Goal: Transaction & Acquisition: Purchase product/service

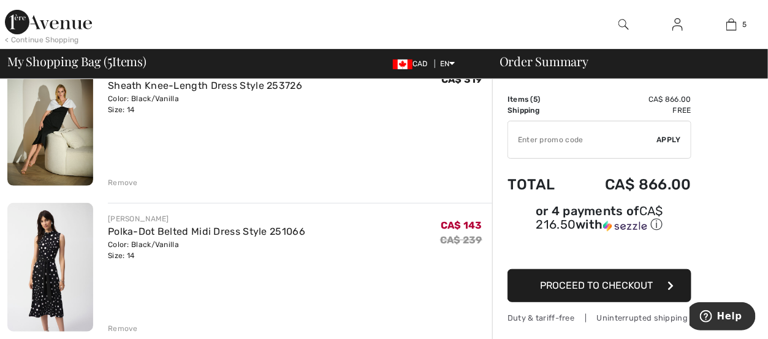
scroll to position [61, 0]
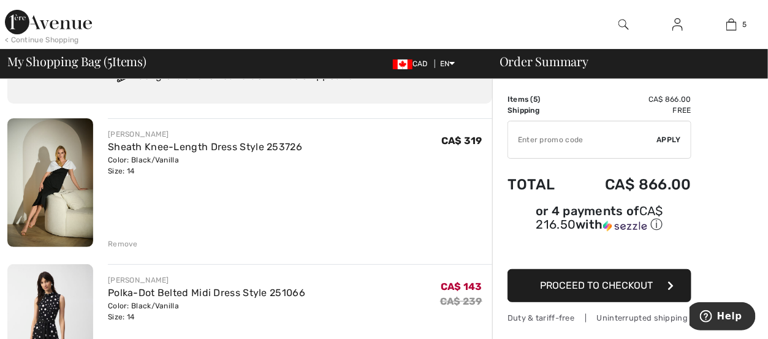
click at [123, 240] on div "Remove" at bounding box center [123, 243] width 30 height 11
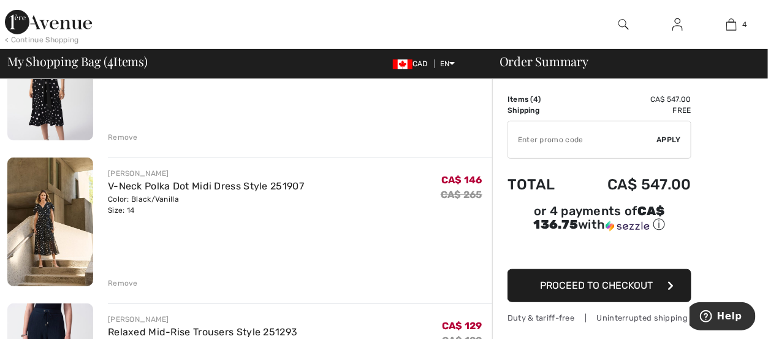
scroll to position [45, 0]
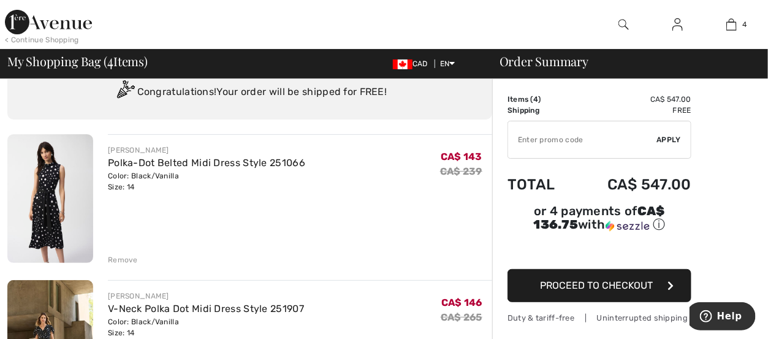
click at [123, 257] on div "Remove" at bounding box center [123, 259] width 30 height 11
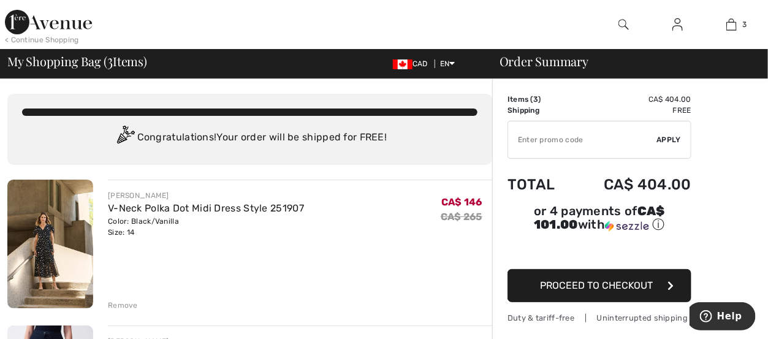
scroll to position [61, 0]
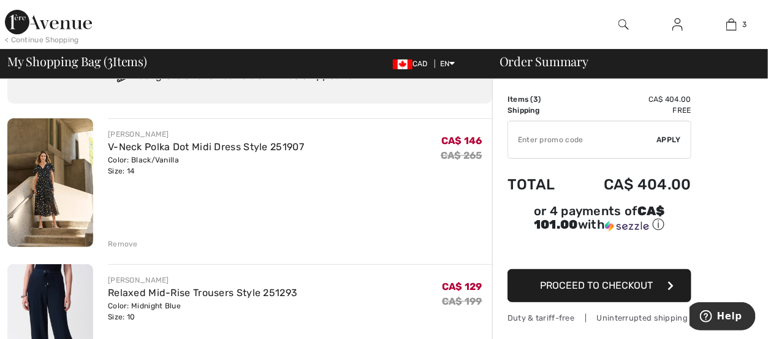
click at [131, 240] on div "Remove" at bounding box center [123, 243] width 30 height 11
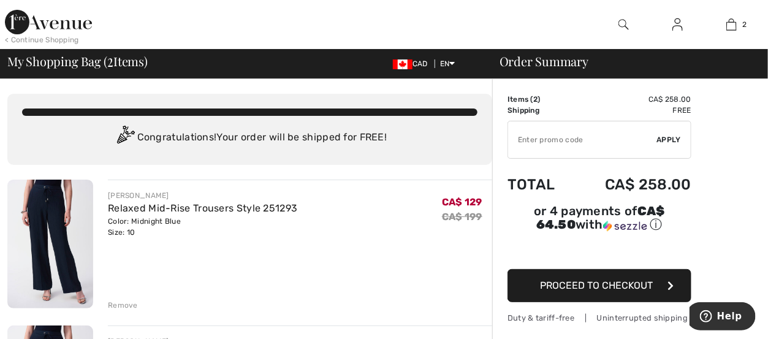
scroll to position [123, 0]
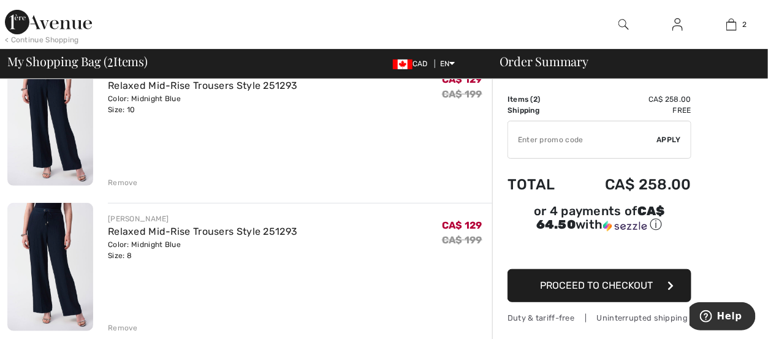
click at [115, 180] on div "Remove" at bounding box center [123, 182] width 30 height 11
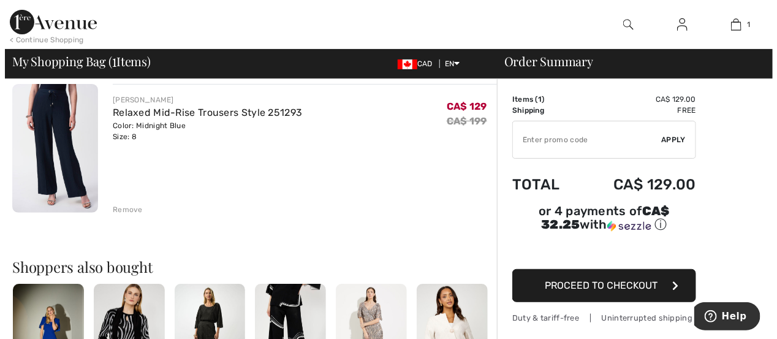
scroll to position [0, 0]
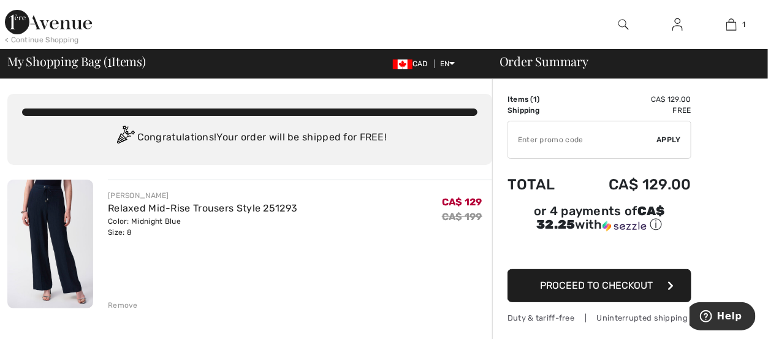
click at [624, 25] on img at bounding box center [623, 24] width 10 height 15
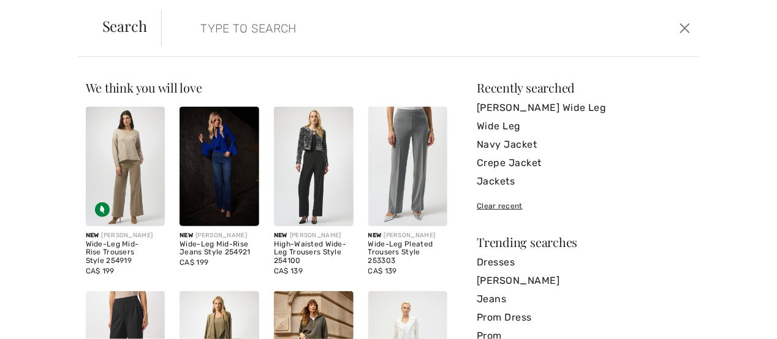
scroll to position [123, 0]
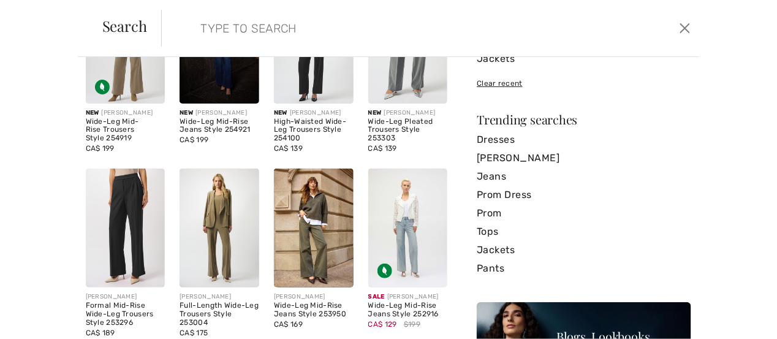
click at [403, 232] on img at bounding box center [408, 228] width 80 height 119
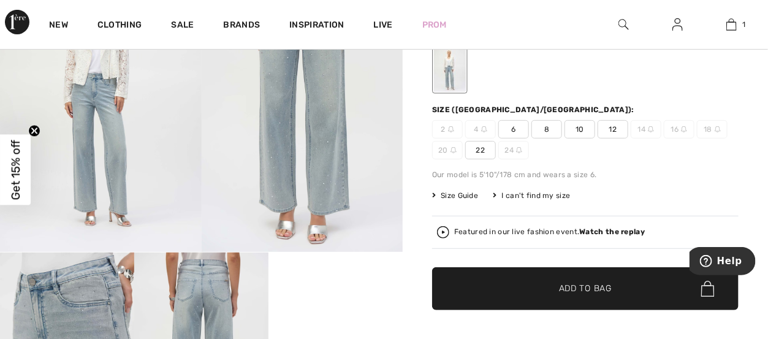
scroll to position [61, 0]
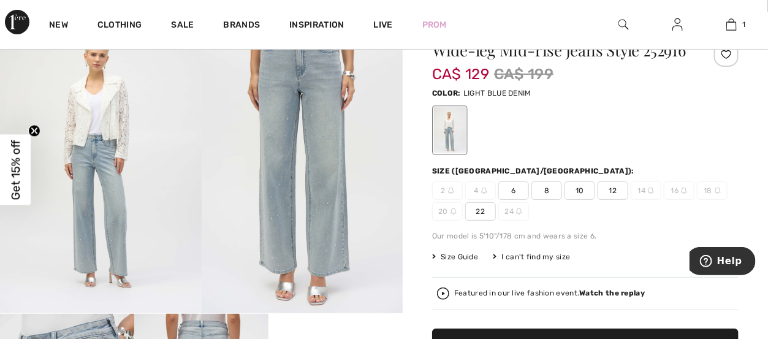
click at [582, 192] on span "10" at bounding box center [579, 190] width 31 height 18
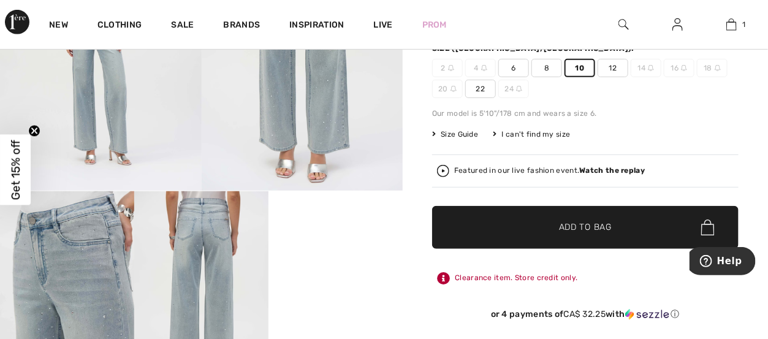
click at [583, 229] on span "Add to Bag" at bounding box center [585, 227] width 53 height 13
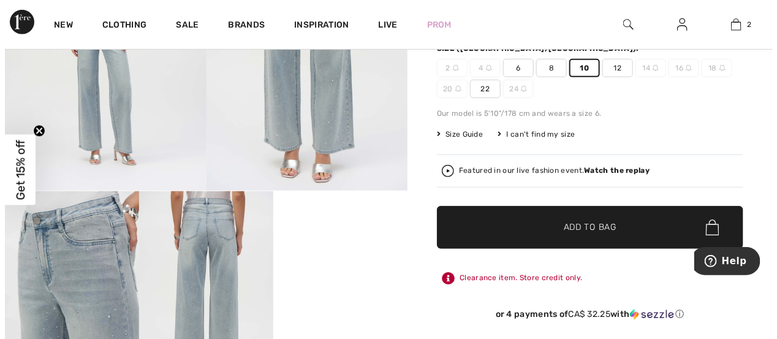
scroll to position [0, 0]
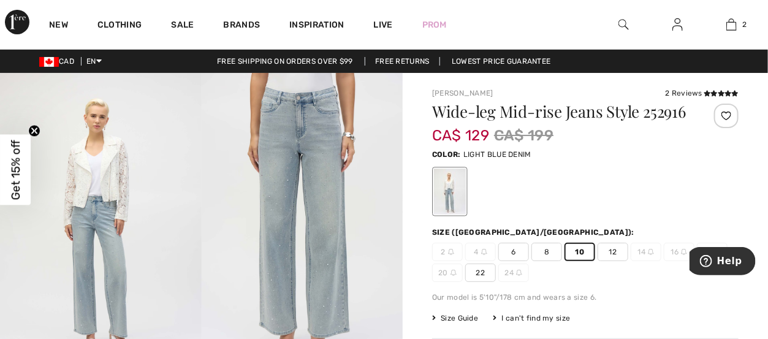
click at [623, 23] on img at bounding box center [623, 24] width 10 height 15
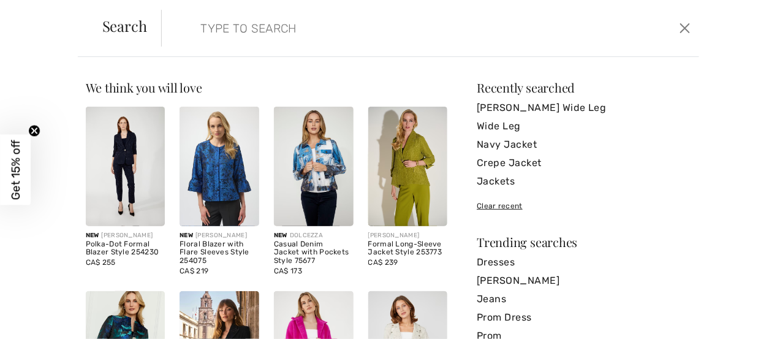
click at [411, 183] on img at bounding box center [408, 166] width 80 height 119
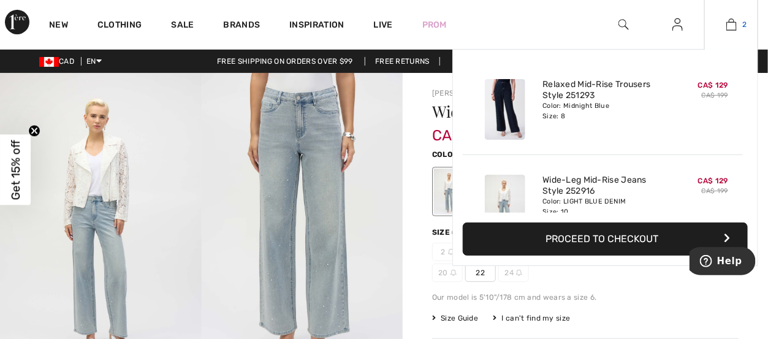
click at [732, 26] on img at bounding box center [731, 24] width 10 height 15
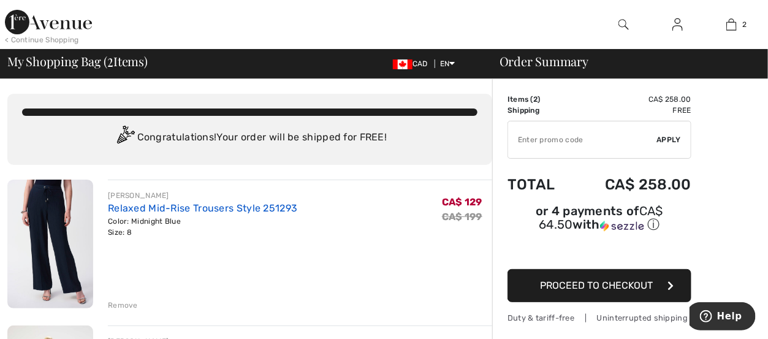
click at [167, 208] on link "Relaxed Mid-Rise Trousers Style 251293" at bounding box center [202, 208] width 189 height 12
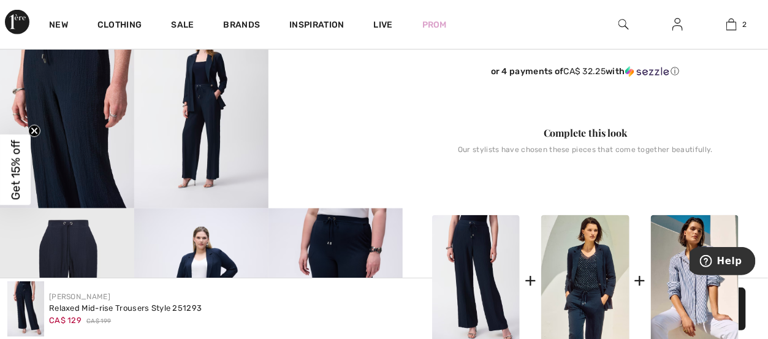
scroll to position [490, 0]
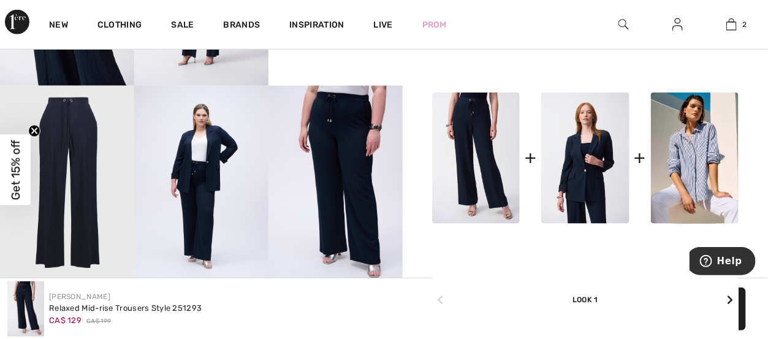
click at [591, 154] on img at bounding box center [585, 159] width 88 height 132
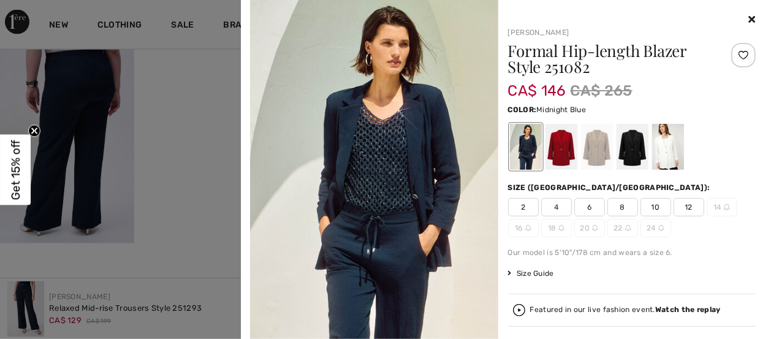
scroll to position [124, 0]
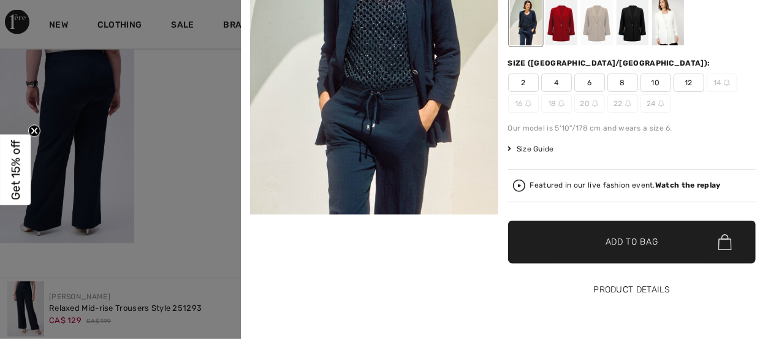
click at [632, 292] on button "Product Details" at bounding box center [632, 289] width 248 height 43
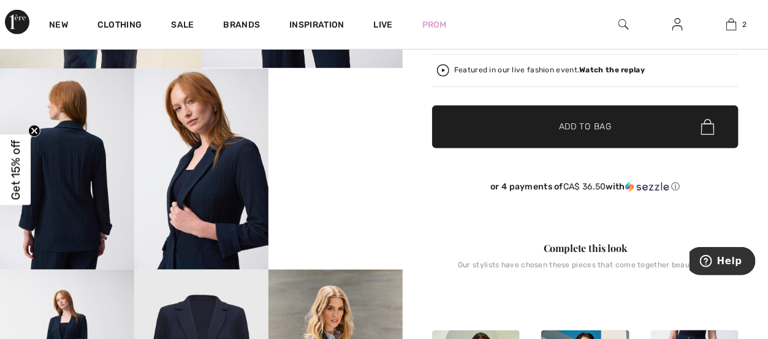
scroll to position [123, 0]
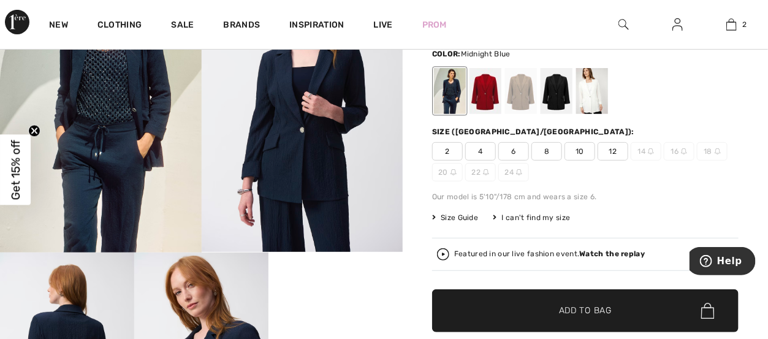
click at [617, 150] on span "12" at bounding box center [612, 151] width 31 height 18
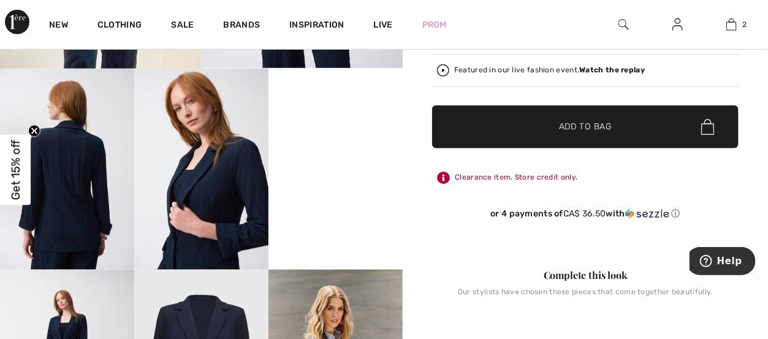
click at [610, 127] on span "Add to Bag" at bounding box center [585, 127] width 53 height 13
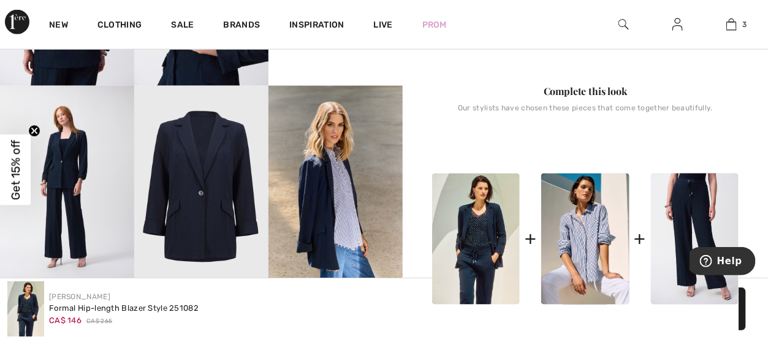
scroll to position [551, 0]
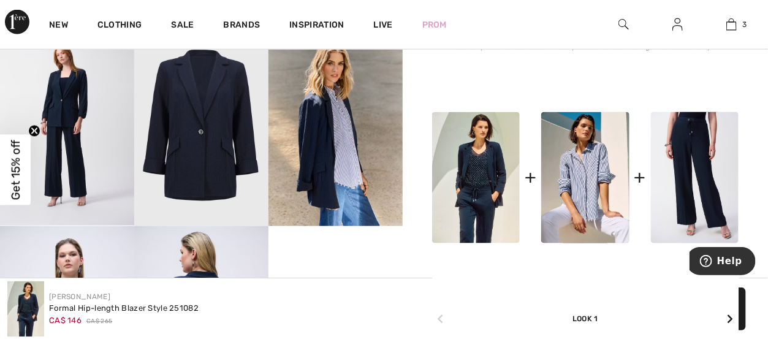
click at [486, 171] on img at bounding box center [476, 178] width 88 height 132
click at [483, 161] on img at bounding box center [476, 178] width 88 height 132
click at [487, 160] on img at bounding box center [476, 178] width 88 height 132
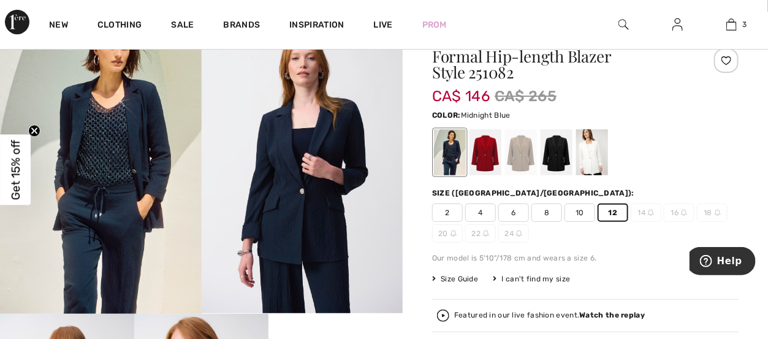
scroll to position [0, 0]
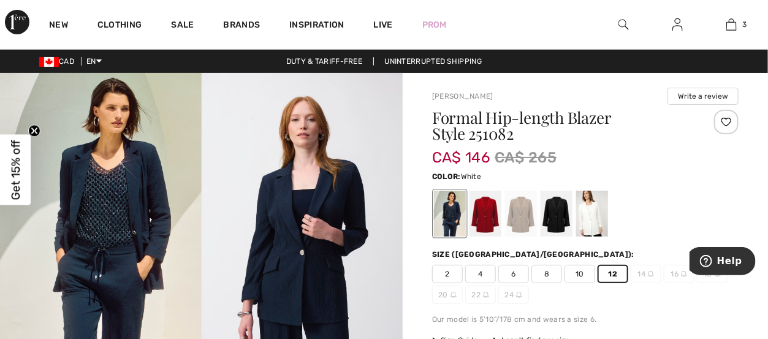
click at [590, 213] on div at bounding box center [592, 214] width 32 height 46
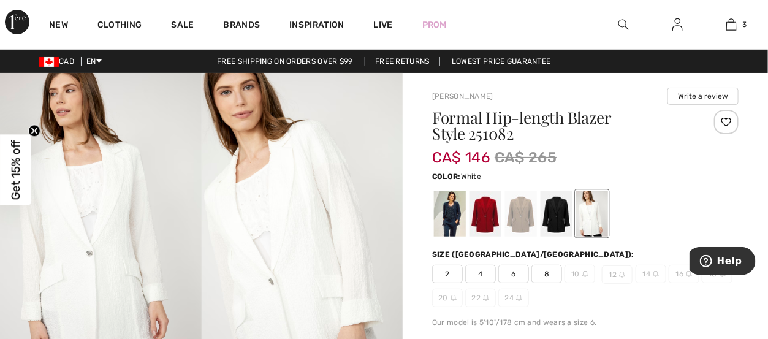
click at [623, 22] on img at bounding box center [623, 24] width 10 height 15
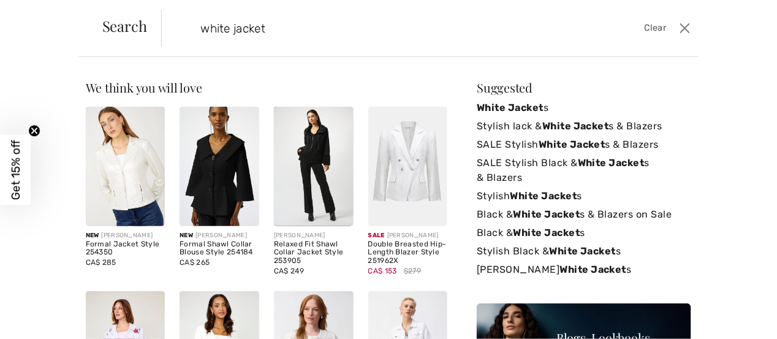
type input "white jacket"
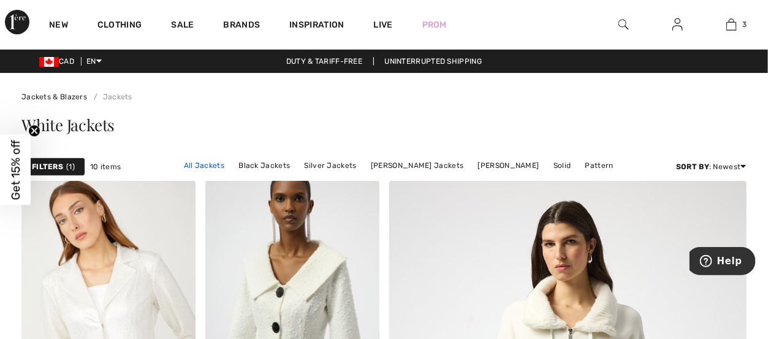
click at [214, 161] on link "All Jackets" at bounding box center [204, 165] width 53 height 16
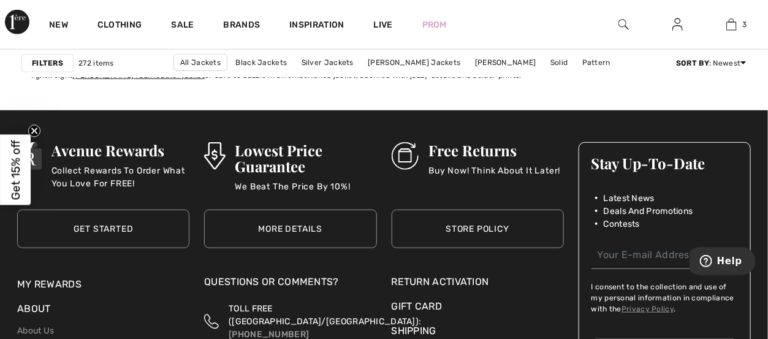
scroll to position [5025, 0]
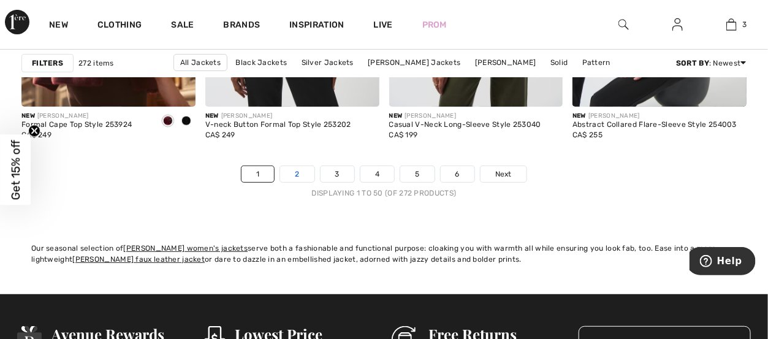
click at [298, 173] on link "2" at bounding box center [297, 174] width 34 height 16
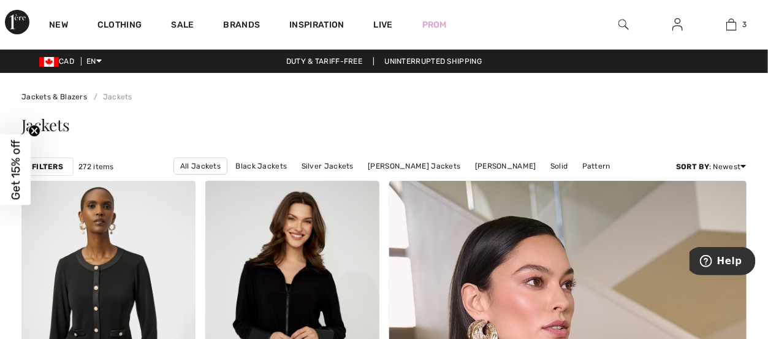
click at [623, 21] on img at bounding box center [623, 24] width 10 height 15
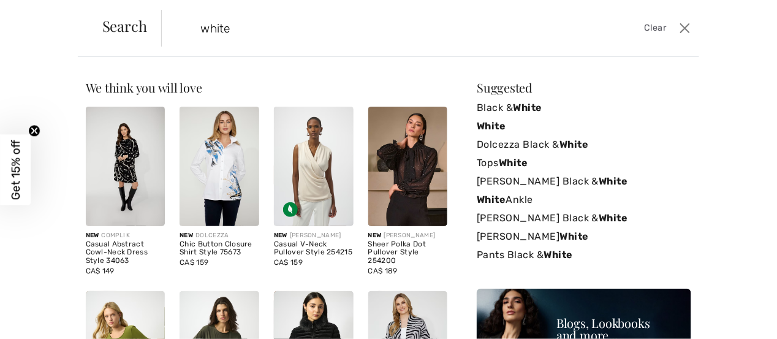
type input "white"
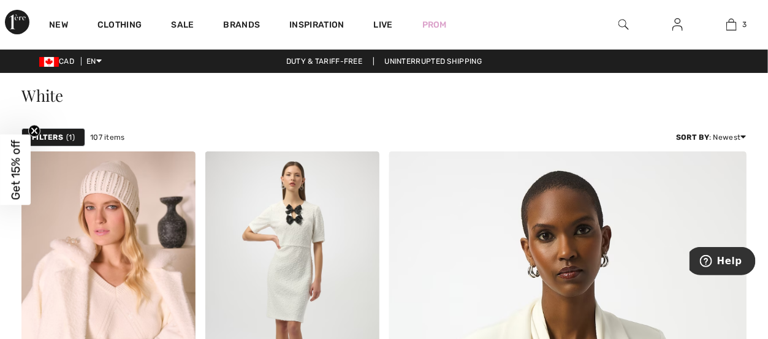
click at [626, 18] on img at bounding box center [623, 24] width 10 height 15
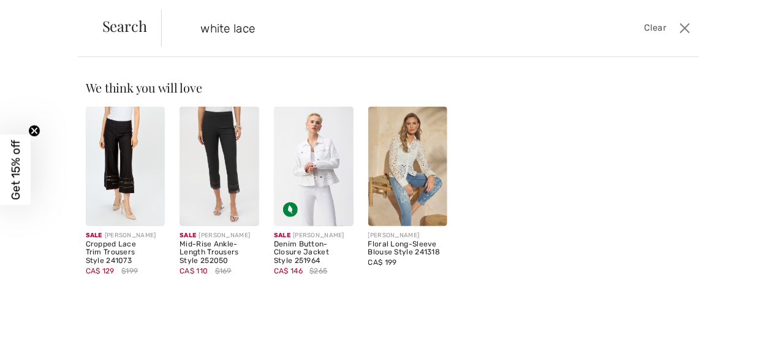
type input "white lace"
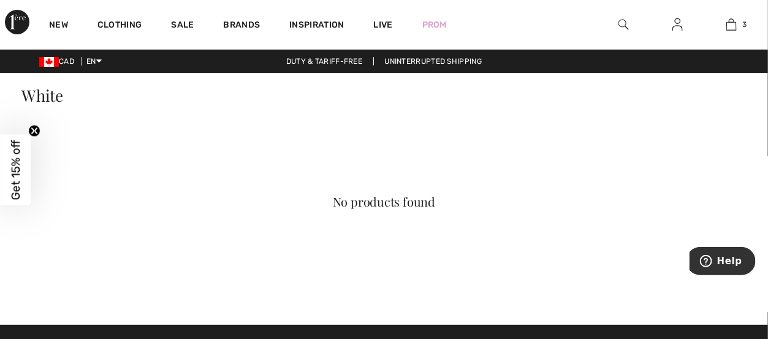
click at [623, 20] on img at bounding box center [623, 24] width 10 height 15
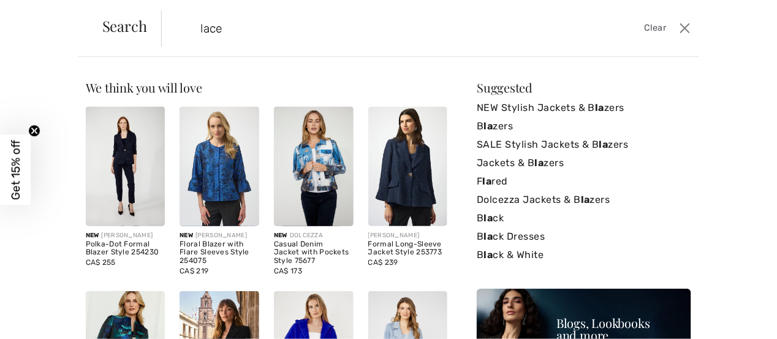
type input "lace"
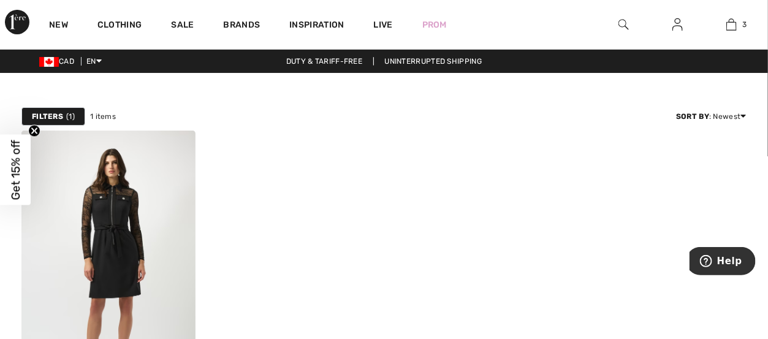
click at [624, 26] on img at bounding box center [623, 24] width 10 height 15
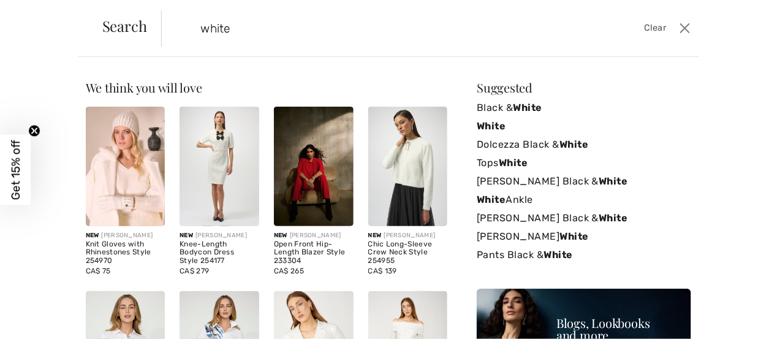
type input "white"
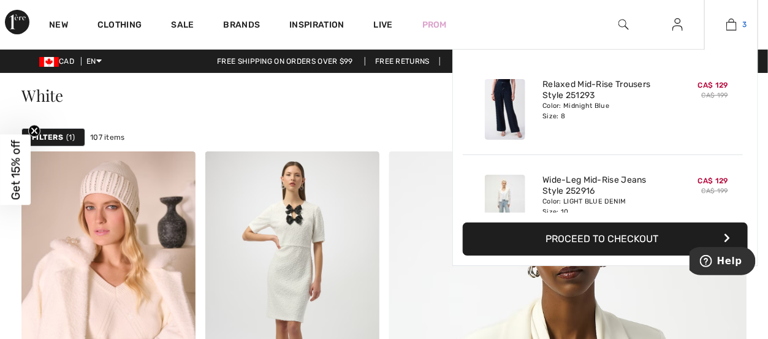
click at [728, 28] on img at bounding box center [731, 24] width 10 height 15
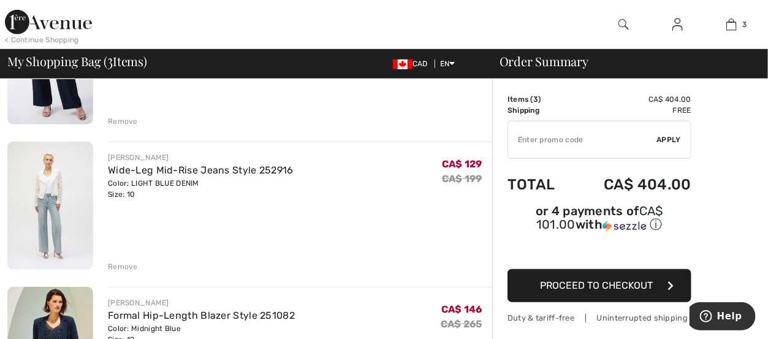
click at [64, 181] on img at bounding box center [50, 206] width 86 height 129
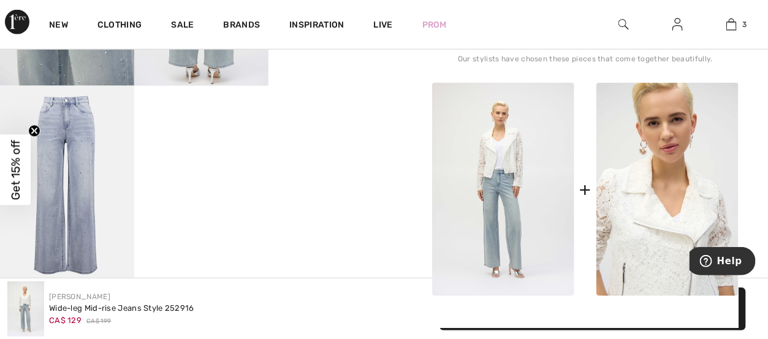
click at [651, 197] on img at bounding box center [667, 189] width 142 height 213
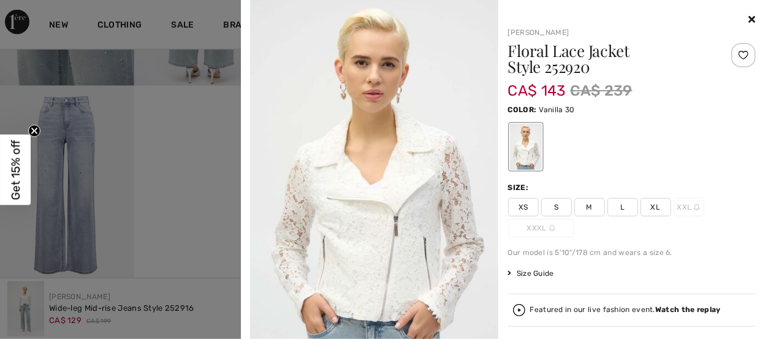
click at [618, 207] on span "L" at bounding box center [622, 207] width 31 height 18
click at [749, 18] on icon at bounding box center [752, 19] width 7 height 10
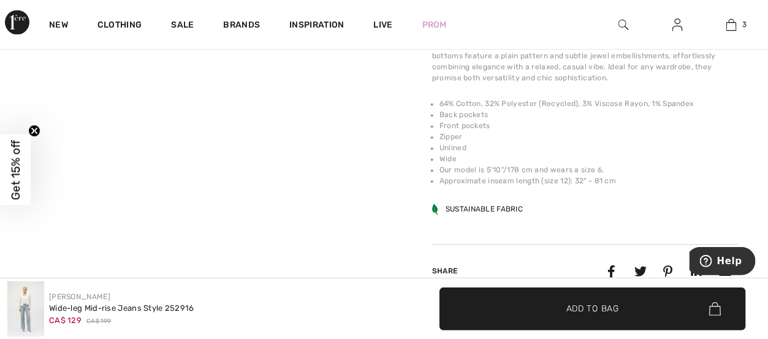
scroll to position [1164, 0]
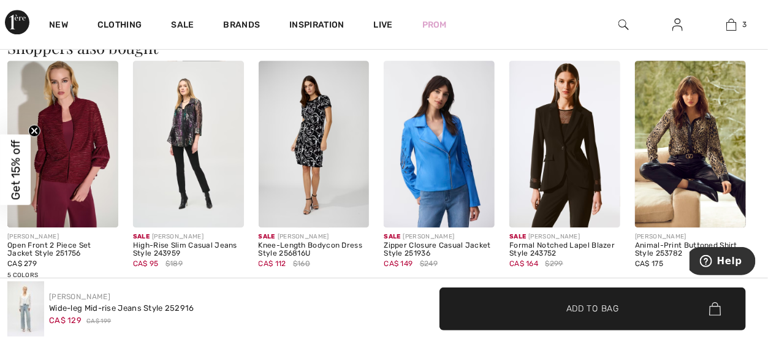
click at [697, 144] on img at bounding box center [690, 144] width 111 height 166
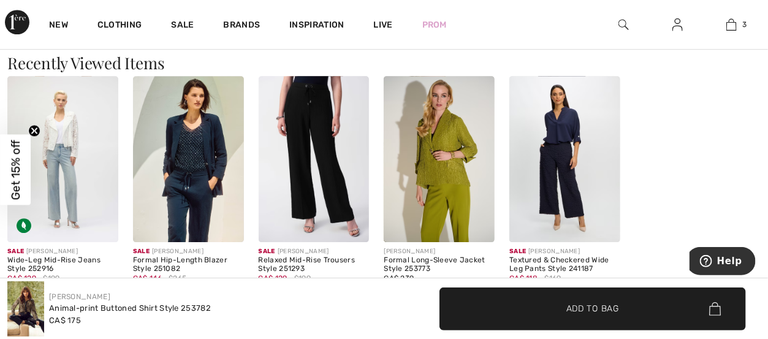
scroll to position [1287, 0]
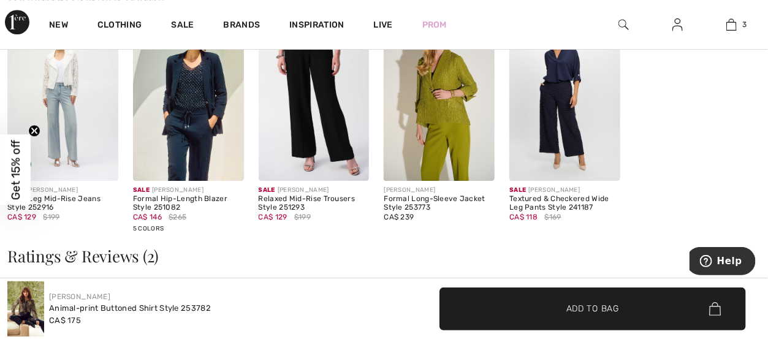
click at [578, 97] on img at bounding box center [564, 98] width 111 height 166
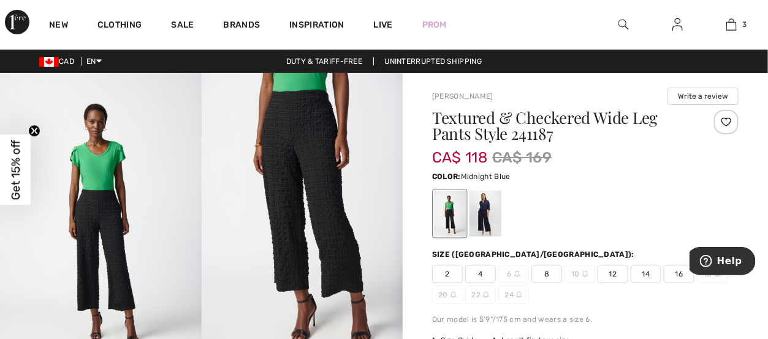
click at [485, 216] on div at bounding box center [485, 214] width 32 height 46
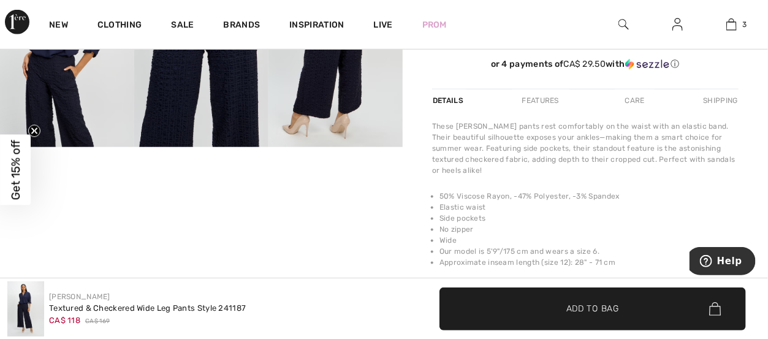
scroll to position [245, 0]
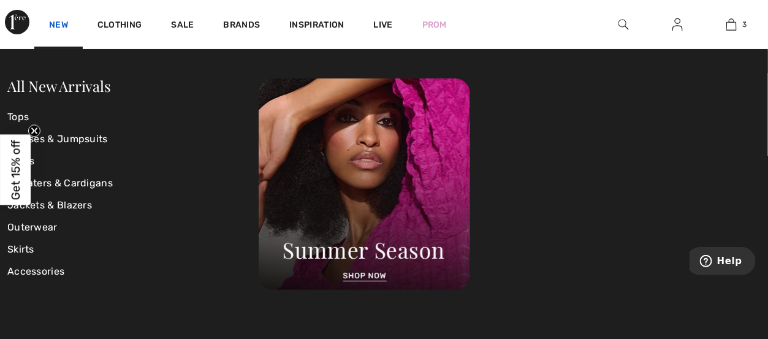
click at [59, 25] on link "New" at bounding box center [58, 26] width 19 height 13
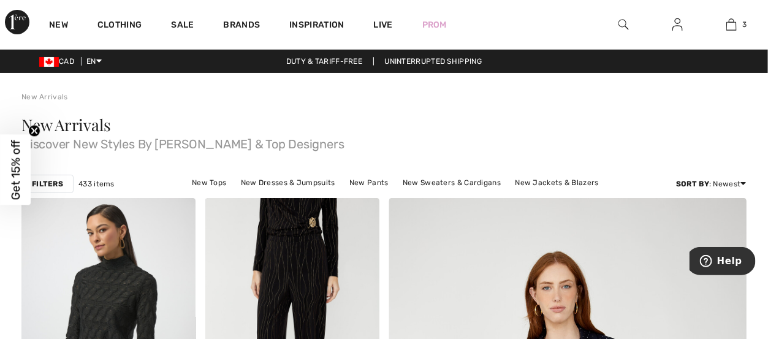
click at [623, 20] on img at bounding box center [623, 24] width 10 height 15
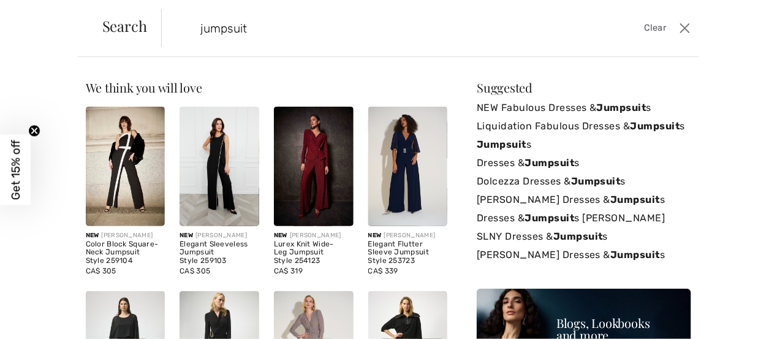
type input "jumpsuit"
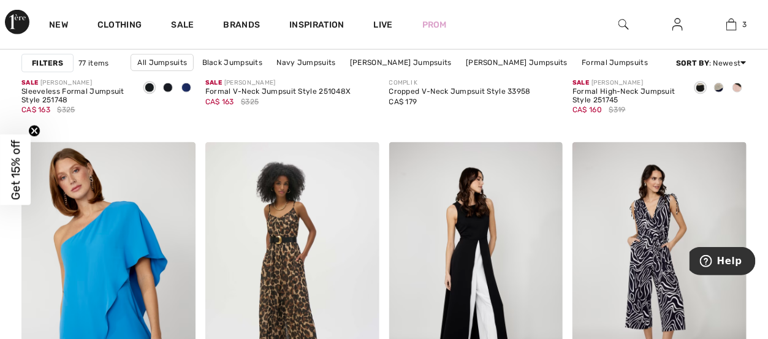
scroll to position [3799, 0]
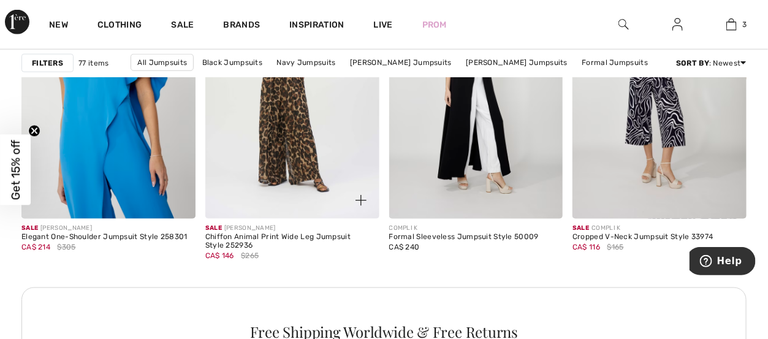
click at [257, 122] on img at bounding box center [292, 88] width 174 height 261
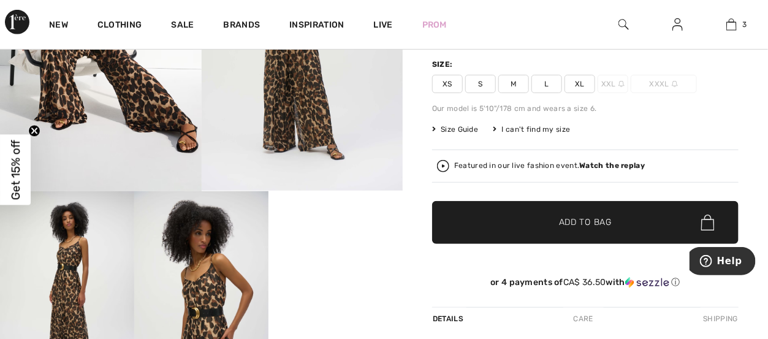
scroll to position [123, 0]
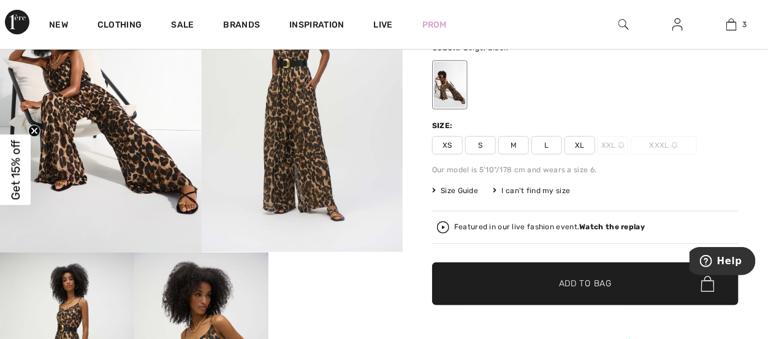
click at [548, 143] on span "L" at bounding box center [546, 145] width 31 height 18
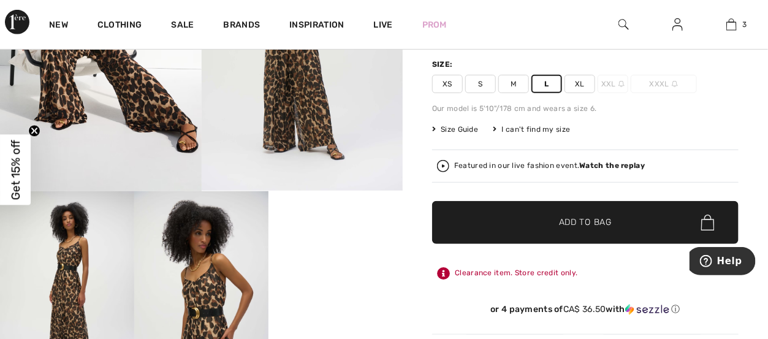
scroll to position [245, 0]
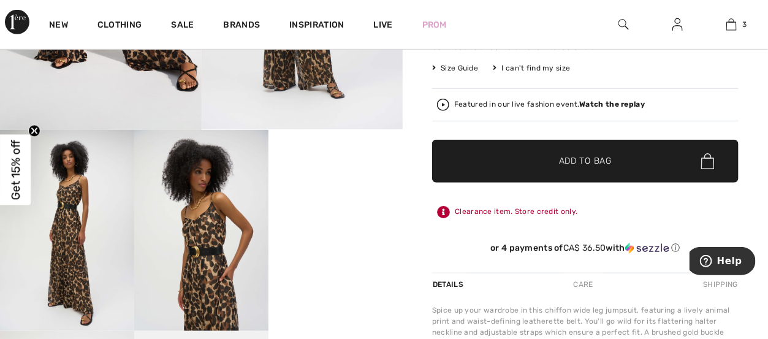
click at [580, 157] on span "Add to Bag" at bounding box center [585, 161] width 53 height 13
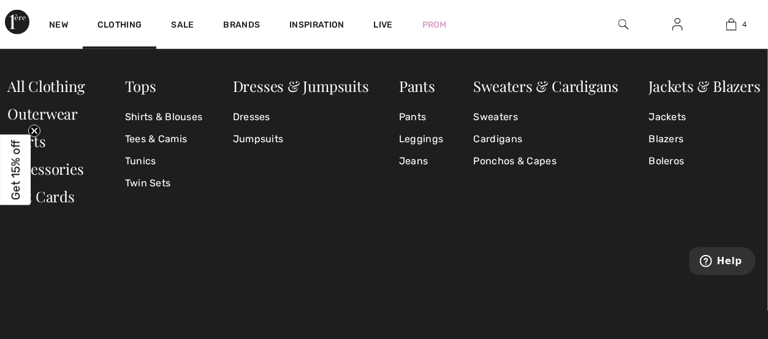
scroll to position [0, 0]
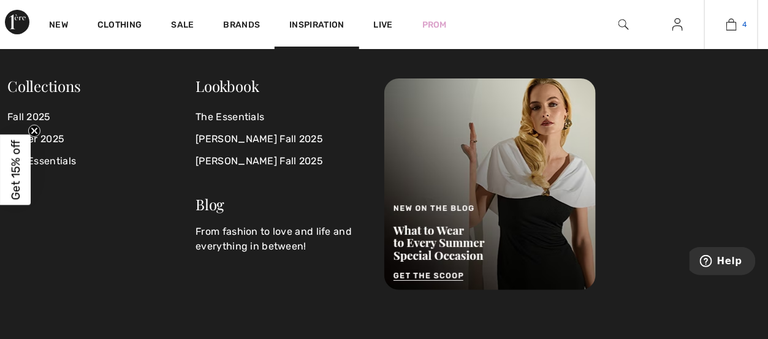
click at [732, 25] on img at bounding box center [731, 24] width 10 height 15
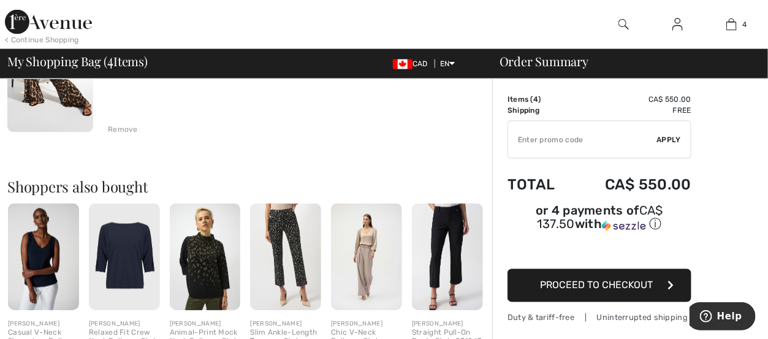
scroll to position [674, 0]
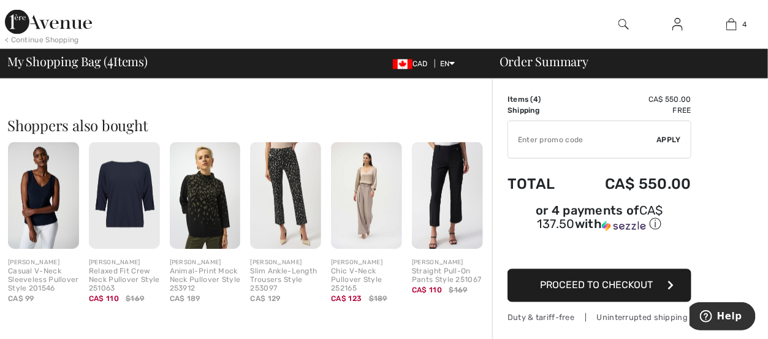
click at [26, 204] on img at bounding box center [43, 195] width 71 height 107
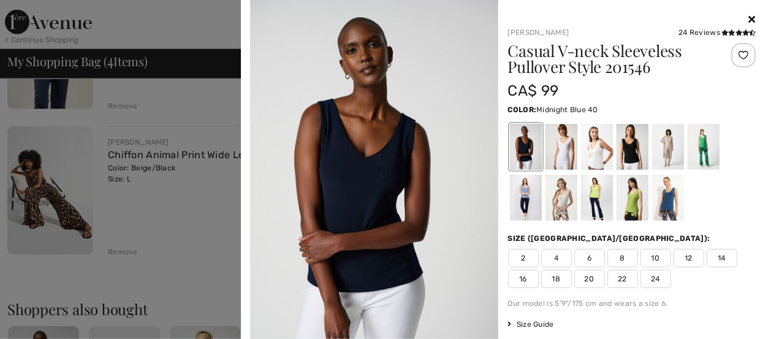
scroll to position [368, 0]
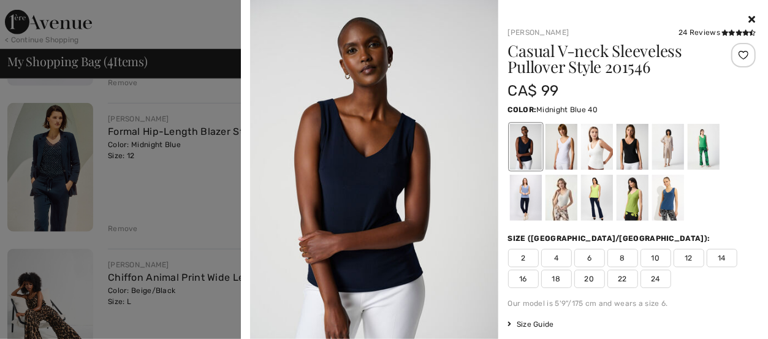
click at [656, 256] on span "10" at bounding box center [655, 258] width 31 height 18
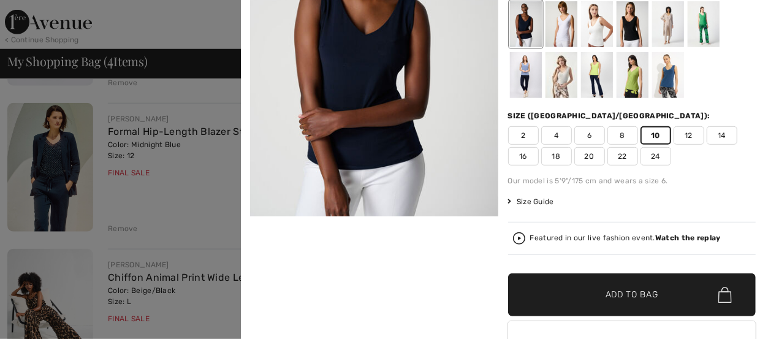
click at [616, 301] on span "✔ Added to Bag Add to Bag" at bounding box center [632, 294] width 248 height 43
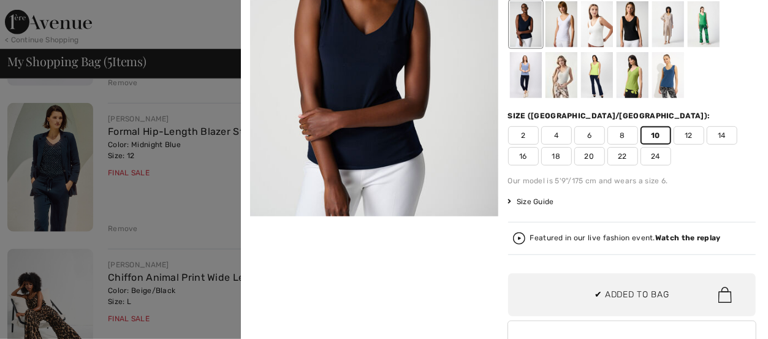
scroll to position [279, 0]
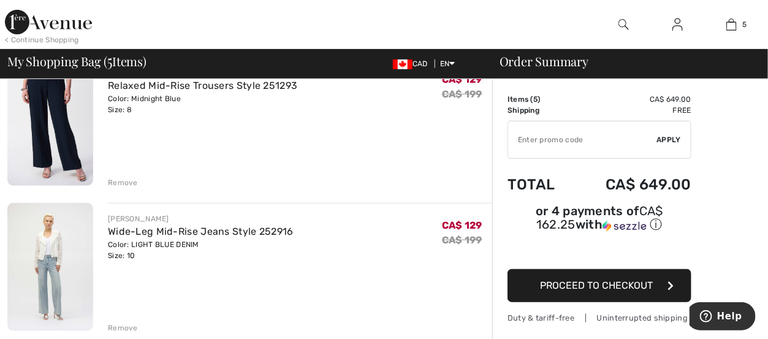
scroll to position [61, 0]
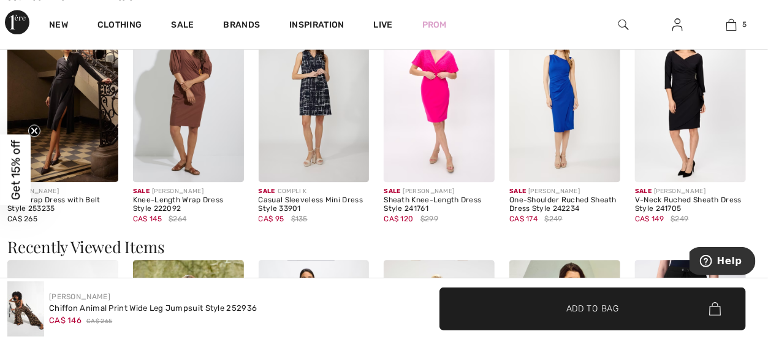
scroll to position [1226, 0]
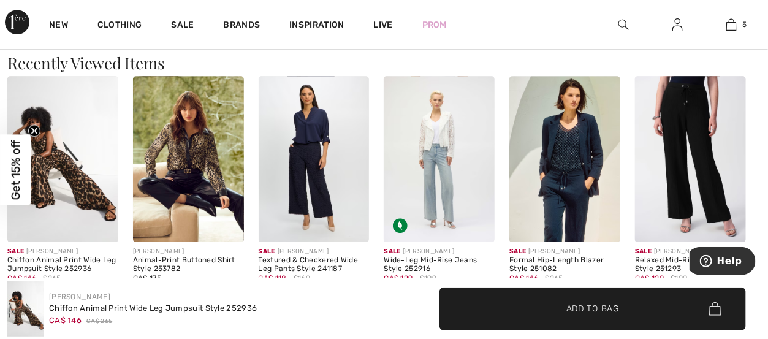
click at [317, 172] on img at bounding box center [314, 159] width 111 height 166
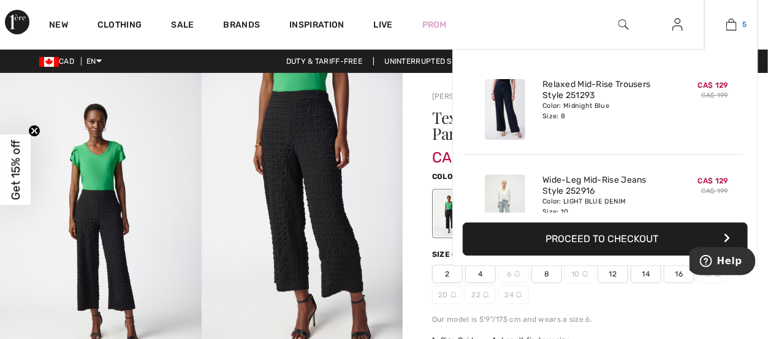
click at [735, 25] on img at bounding box center [731, 24] width 10 height 15
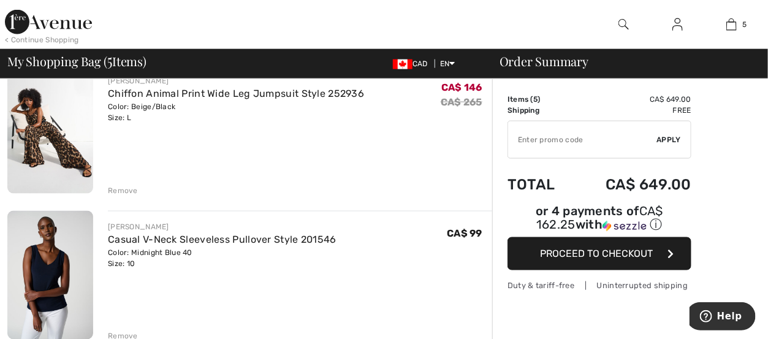
scroll to position [613, 0]
